Goal: Information Seeking & Learning: Find specific fact

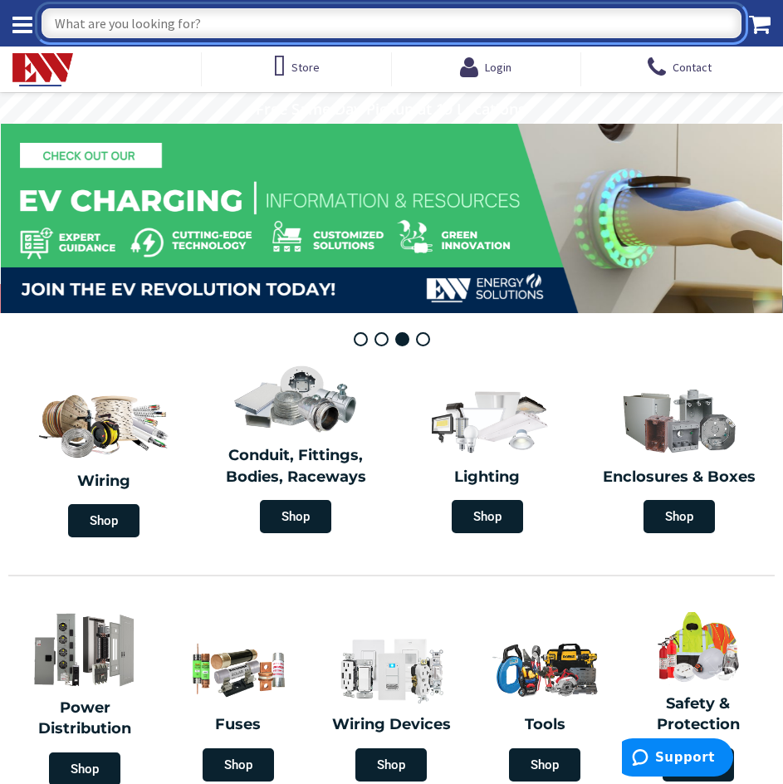
click at [262, 29] on input "What are you looking for?" at bounding box center [392, 23] width 700 height 30
type input "MAGNETIC SWITCH"
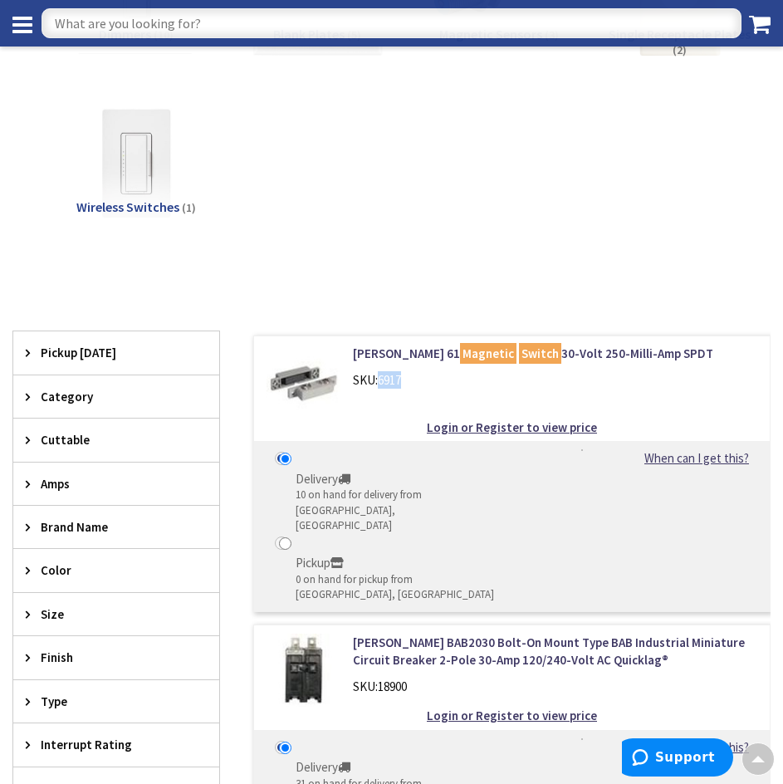
drag, startPoint x: 410, startPoint y: 380, endPoint x: 381, endPoint y: 376, distance: 28.5
click at [381, 376] on div "SKU: 6917" at bounding box center [555, 379] width 405 height 17
copy span "6917"
